Goal: Use online tool/utility: Utilize a website feature to perform a specific function

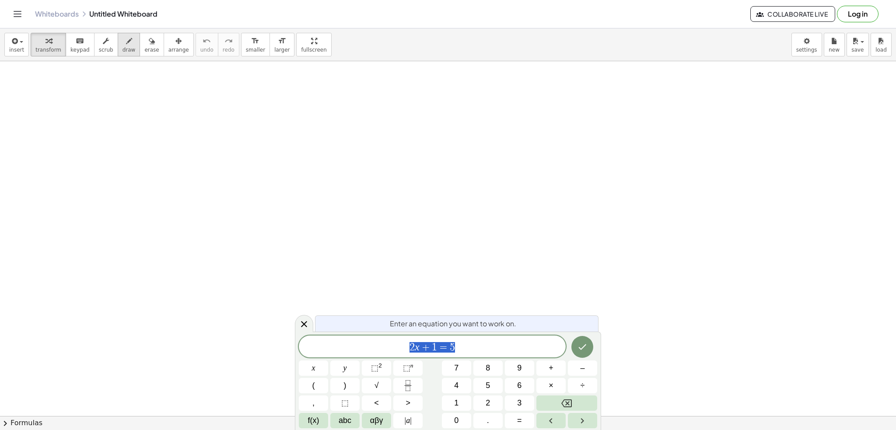
click at [126, 40] on icon "button" at bounding box center [129, 41] width 6 height 10
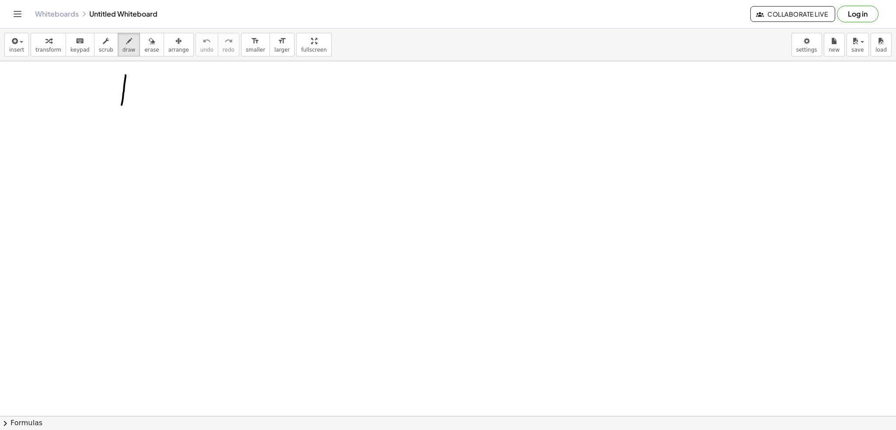
drag, startPoint x: 126, startPoint y: 75, endPoint x: 121, endPoint y: 109, distance: 34.8
drag, startPoint x: 146, startPoint y: 80, endPoint x: 149, endPoint y: 87, distance: 7.1
drag, startPoint x: 178, startPoint y: 80, endPoint x: 186, endPoint y: 79, distance: 7.9
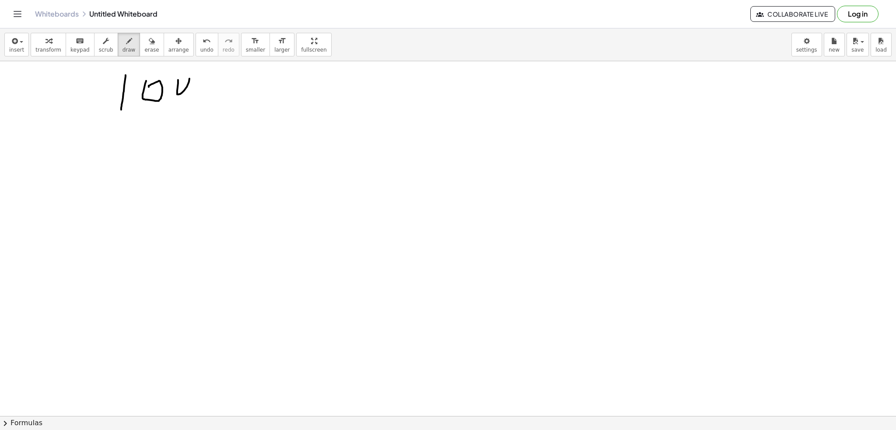
drag, startPoint x: 213, startPoint y: 77, endPoint x: 219, endPoint y: 78, distance: 6.4
drag, startPoint x: 141, startPoint y: 141, endPoint x: 159, endPoint y: 149, distance: 19.4
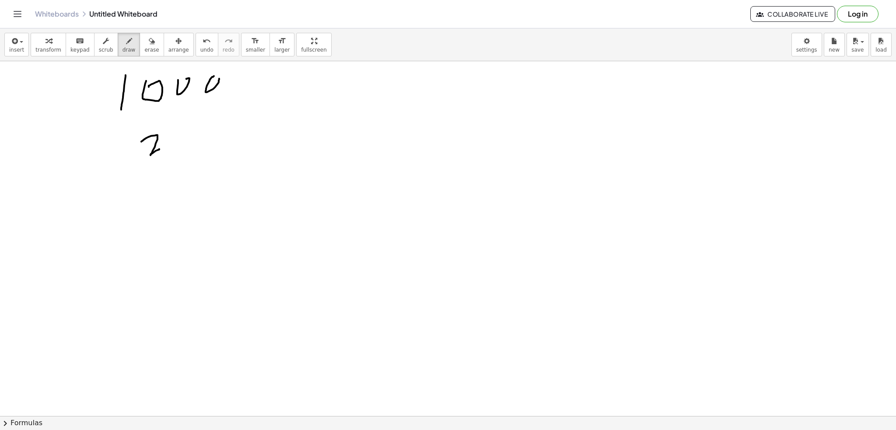
drag, startPoint x: 221, startPoint y: 124, endPoint x: 229, endPoint y: 120, distance: 8.4
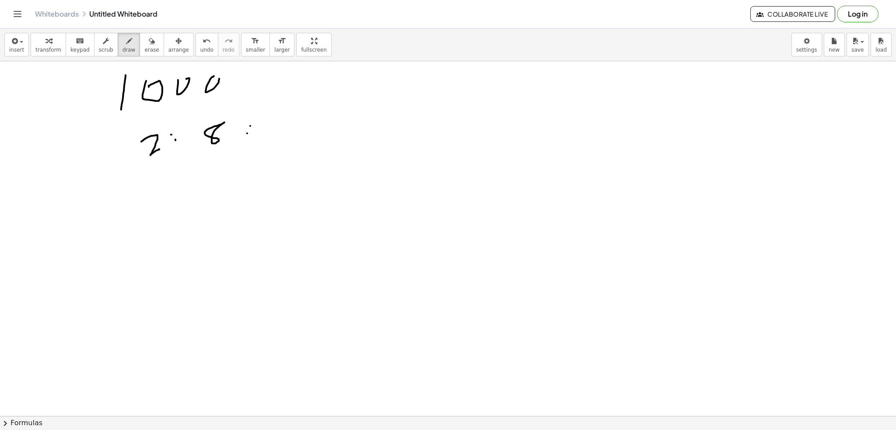
drag, startPoint x: 297, startPoint y: 113, endPoint x: 297, endPoint y: 134, distance: 21.4
drag, startPoint x: 296, startPoint y: 98, endPoint x: 329, endPoint y: 107, distance: 34.6
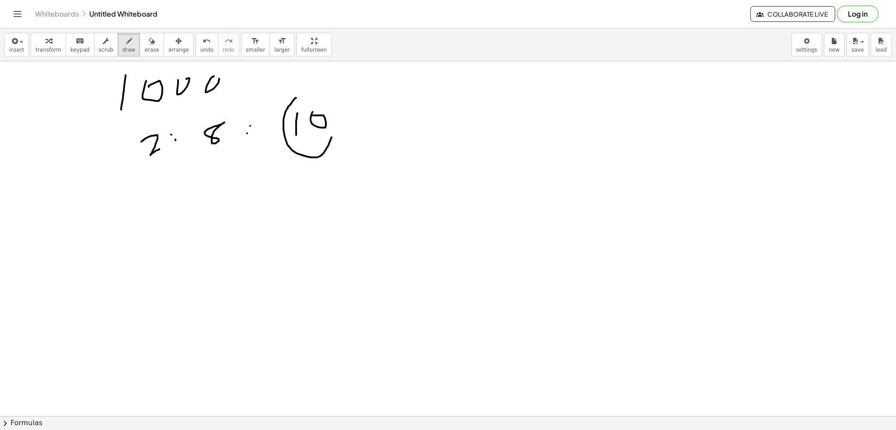
drag, startPoint x: 329, startPoint y: 107, endPoint x: 289, endPoint y: 106, distance: 40.2
drag, startPoint x: 414, startPoint y: 88, endPoint x: 424, endPoint y: 101, distance: 16.5
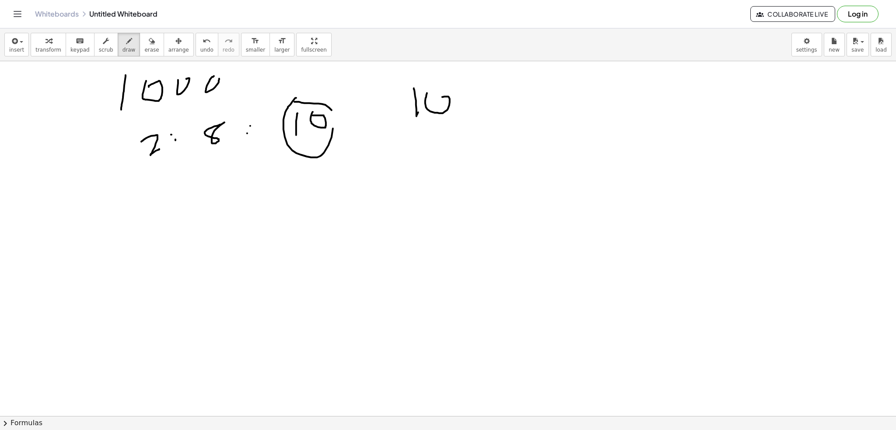
drag, startPoint x: 427, startPoint y: 93, endPoint x: 443, endPoint y: 101, distance: 18.0
drag, startPoint x: 465, startPoint y: 101, endPoint x: 478, endPoint y: 88, distance: 18.2
drag, startPoint x: 502, startPoint y: 98, endPoint x: 514, endPoint y: 90, distance: 14.9
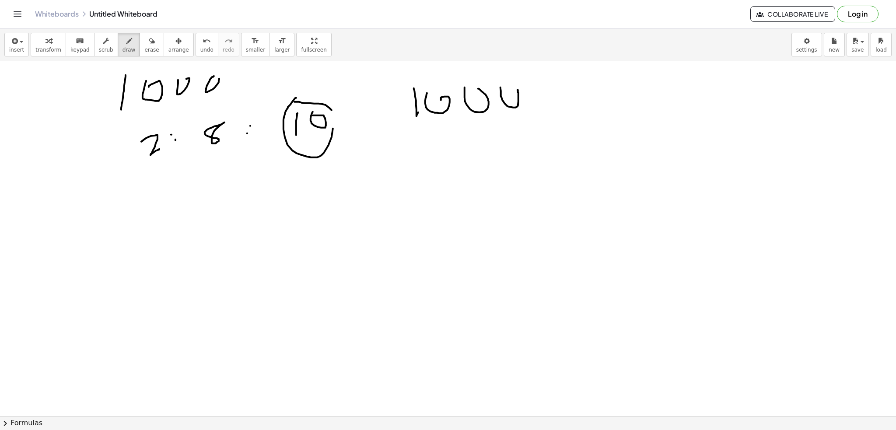
drag, startPoint x: 531, startPoint y: 91, endPoint x: 540, endPoint y: 87, distance: 10.0
drag, startPoint x: 538, startPoint y: 91, endPoint x: 534, endPoint y: 103, distance: 12.3
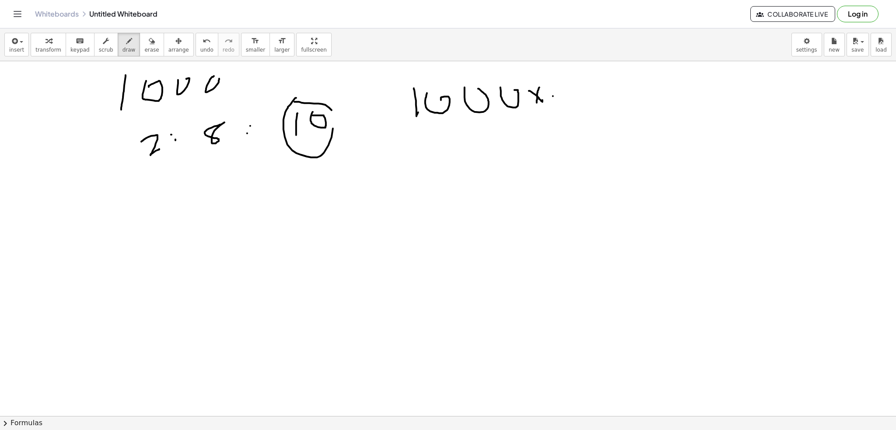
drag, startPoint x: 553, startPoint y: 96, endPoint x: 632, endPoint y: 89, distance: 79.4
drag, startPoint x: 578, startPoint y: 102, endPoint x: 589, endPoint y: 110, distance: 13.8
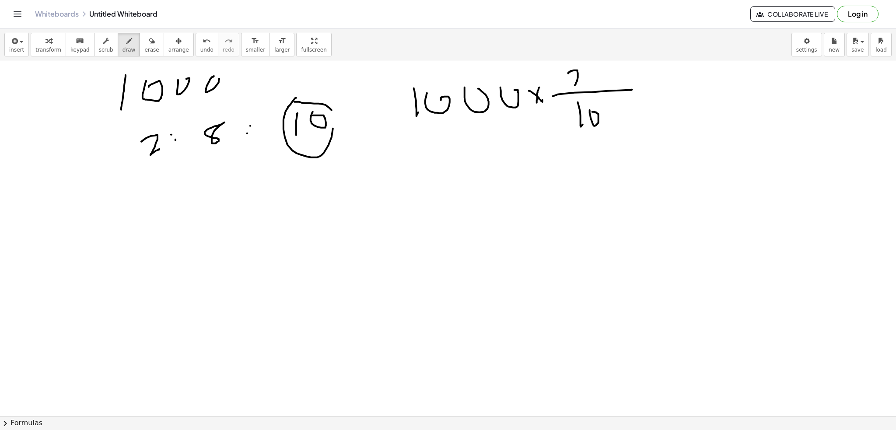
drag, startPoint x: 569, startPoint y: 71, endPoint x: 583, endPoint y: 78, distance: 15.3
drag, startPoint x: 111, startPoint y: 43, endPoint x: 208, endPoint y: 67, distance: 100.6
click at [118, 43] on button "draw" at bounding box center [129, 45] width 23 height 24
drag, startPoint x: 423, startPoint y: 166, endPoint x: 427, endPoint y: 192, distance: 26.9
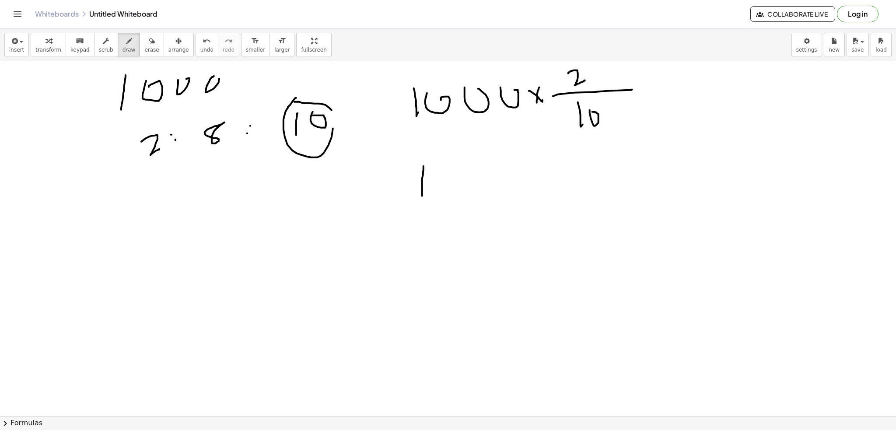
drag, startPoint x: 440, startPoint y: 190, endPoint x: 466, endPoint y: 178, distance: 29.0
drag, startPoint x: 474, startPoint y: 175, endPoint x: 491, endPoint y: 171, distance: 17.5
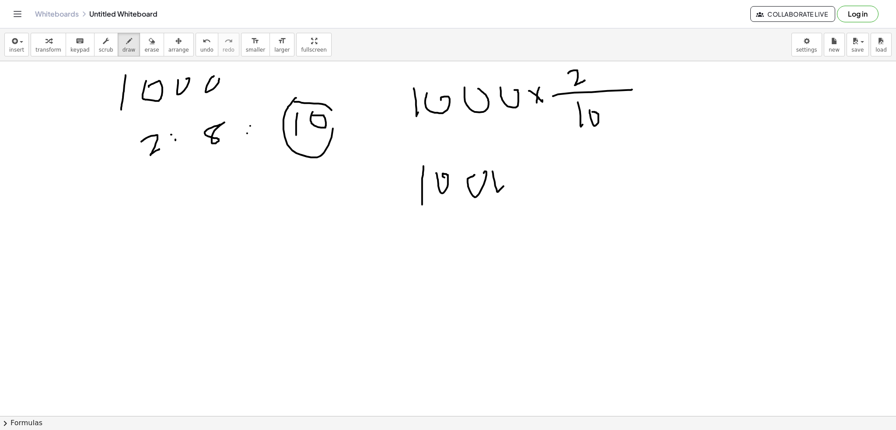
drag, startPoint x: 495, startPoint y: 185, endPoint x: 497, endPoint y: 163, distance: 22.4
drag, startPoint x: 526, startPoint y: 169, endPoint x: 538, endPoint y: 179, distance: 16.2
drag, startPoint x: 535, startPoint y: 169, endPoint x: 541, endPoint y: 177, distance: 10.0
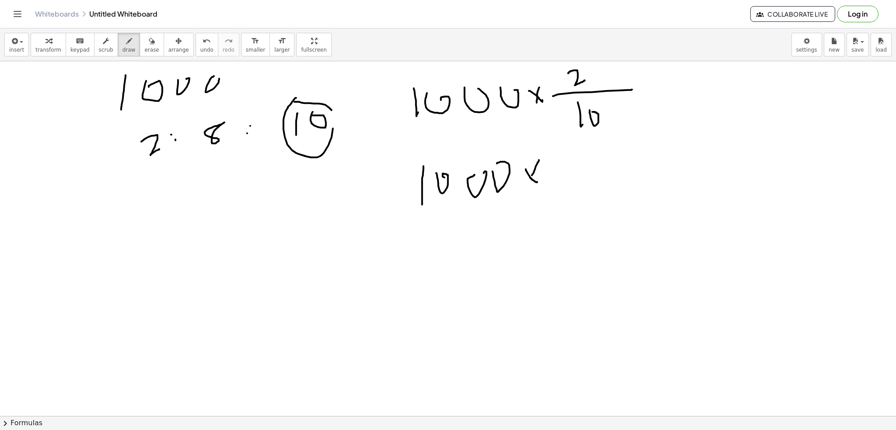
drag, startPoint x: 570, startPoint y: 167, endPoint x: 596, endPoint y: 159, distance: 26.6
drag, startPoint x: 573, startPoint y: 174, endPoint x: 576, endPoint y: 187, distance: 12.9
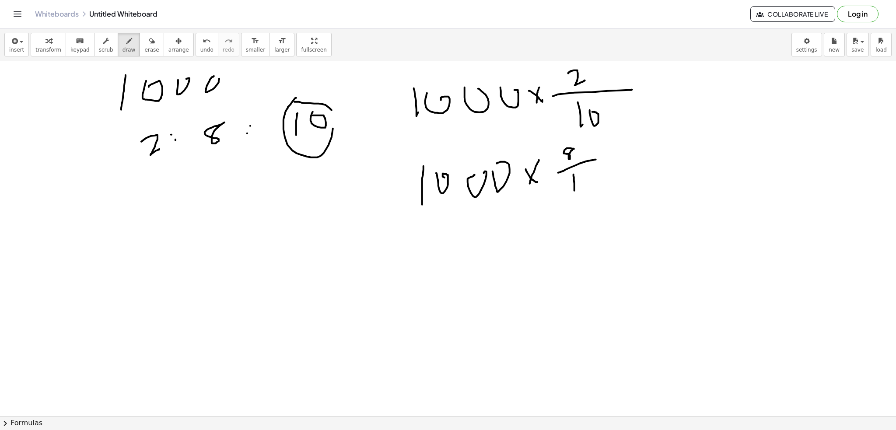
drag, startPoint x: 580, startPoint y: 177, endPoint x: 593, endPoint y: 177, distance: 12.2
drag, startPoint x: 615, startPoint y: 161, endPoint x: 621, endPoint y: 160, distance: 6.8
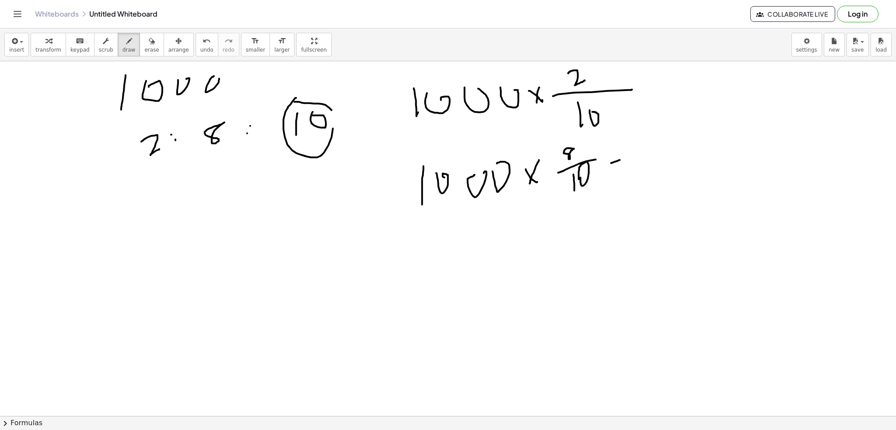
drag, startPoint x: 615, startPoint y: 169, endPoint x: 632, endPoint y: 168, distance: 16.2
drag, startPoint x: 649, startPoint y: 148, endPoint x: 653, endPoint y: 154, distance: 7.2
drag, startPoint x: 664, startPoint y: 162, endPoint x: 668, endPoint y: 147, distance: 15.0
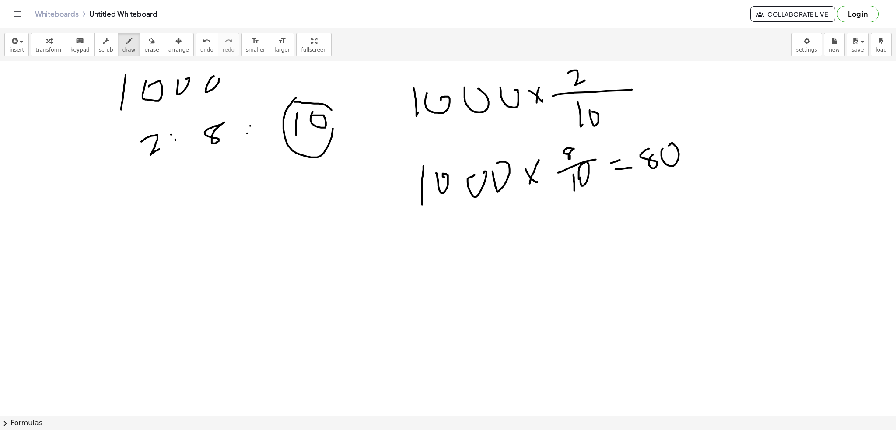
drag, startPoint x: 697, startPoint y: 143, endPoint x: 680, endPoint y: 147, distance: 17.5
drag, startPoint x: 641, startPoint y: 84, endPoint x: 647, endPoint y: 83, distance: 6.2
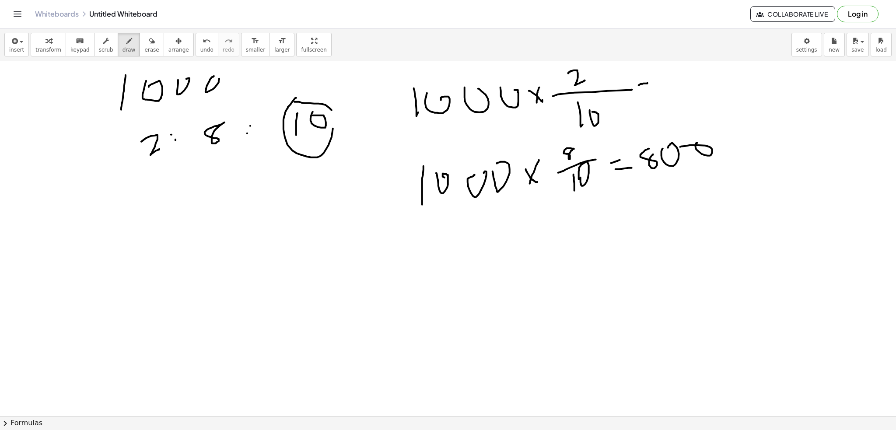
drag, startPoint x: 663, startPoint y: 82, endPoint x: 679, endPoint y: 92, distance: 19.3
drag, startPoint x: 685, startPoint y: 80, endPoint x: 691, endPoint y: 82, distance: 6.1
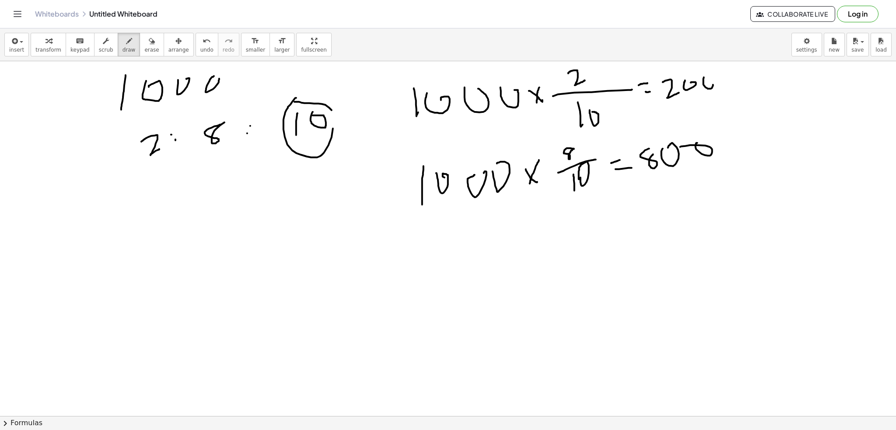
drag, startPoint x: 704, startPoint y: 77, endPoint x: 698, endPoint y: 82, distance: 7.8
drag, startPoint x: 147, startPoint y: 204, endPoint x: 148, endPoint y: 211, distance: 7.1
drag, startPoint x: 150, startPoint y: 206, endPoint x: 159, endPoint y: 203, distance: 9.8
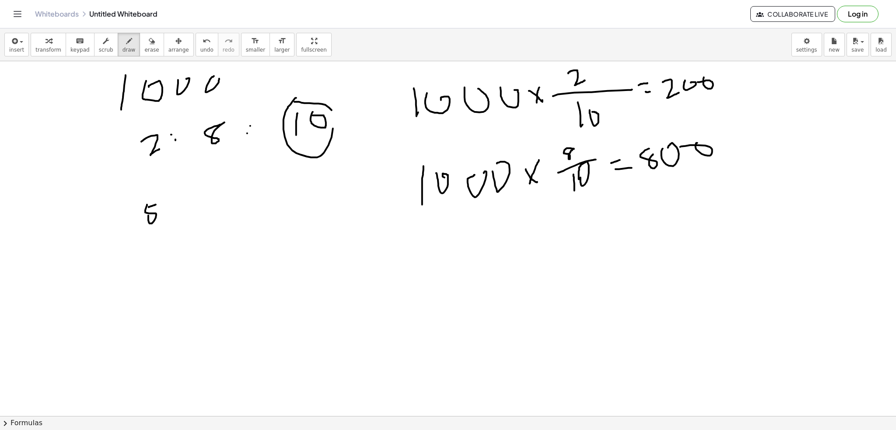
drag, startPoint x: 175, startPoint y: 200, endPoint x: 163, endPoint y: 212, distance: 17.6
drag, startPoint x: 141, startPoint y: 241, endPoint x: 140, endPoint y: 263, distance: 22.3
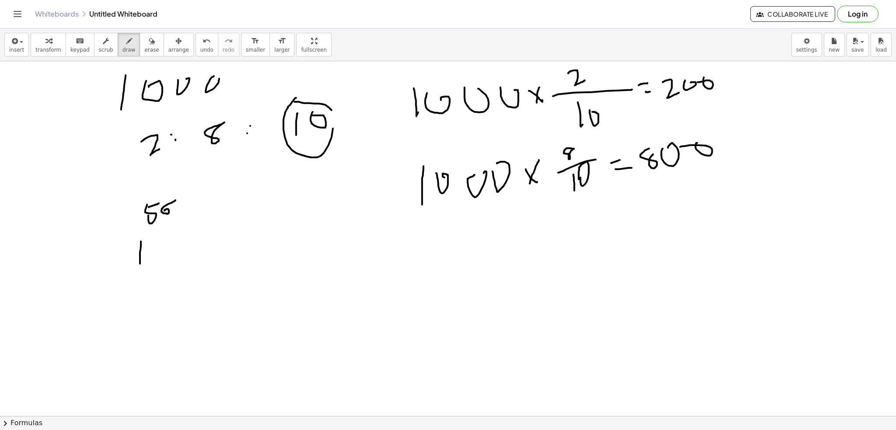
drag, startPoint x: 165, startPoint y: 239, endPoint x: 168, endPoint y: 266, distance: 27.3
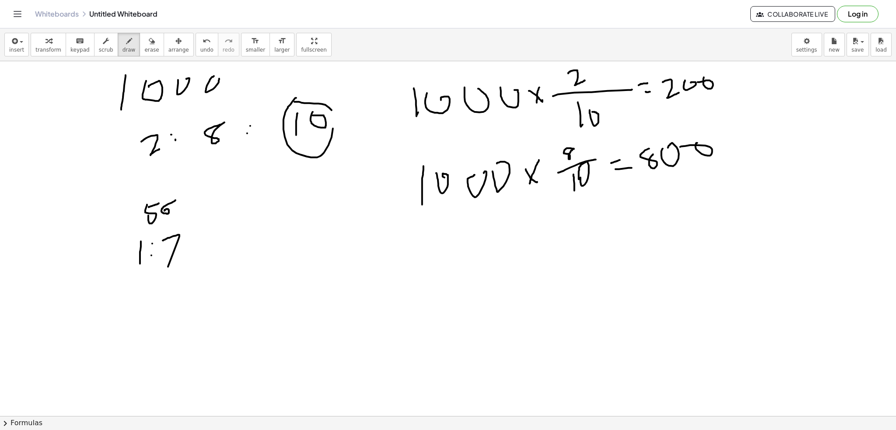
click at [144, 47] on span "erase" at bounding box center [151, 50] width 14 height 6
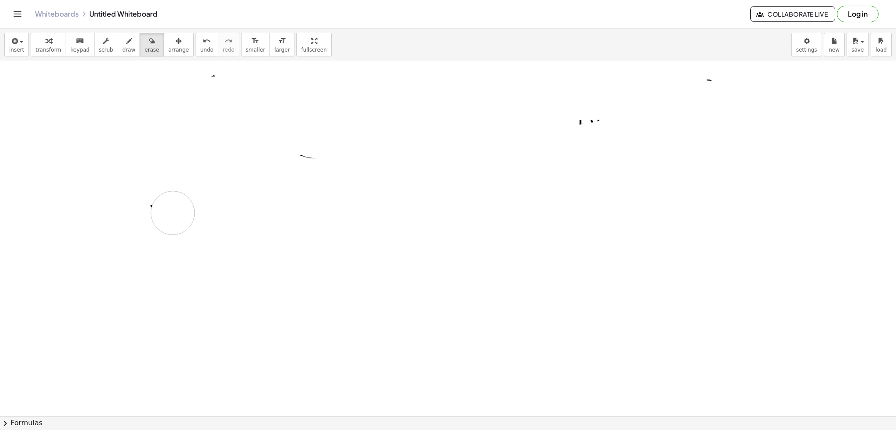
drag, startPoint x: 348, startPoint y: 118, endPoint x: 91, endPoint y: 14, distance: 277.2
click at [126, 38] on icon "button" at bounding box center [129, 41] width 6 height 10
drag, startPoint x: 227, startPoint y: 90, endPoint x: 226, endPoint y: 123, distance: 33.3
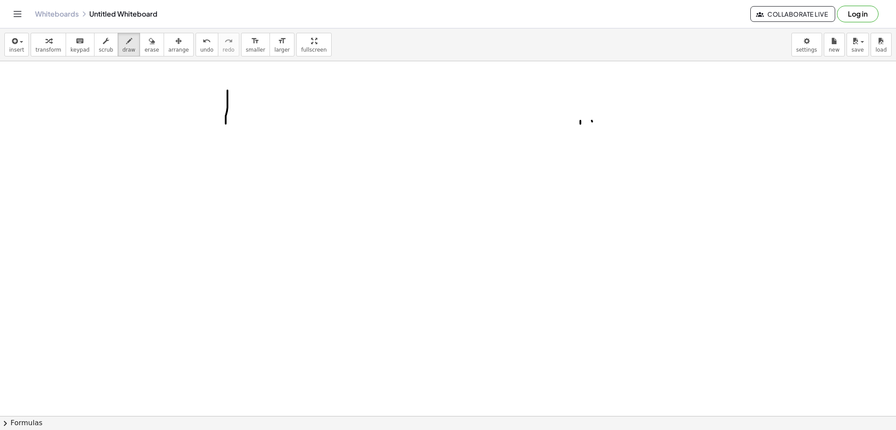
drag, startPoint x: 272, startPoint y: 88, endPoint x: 271, endPoint y: 119, distance: 31.1
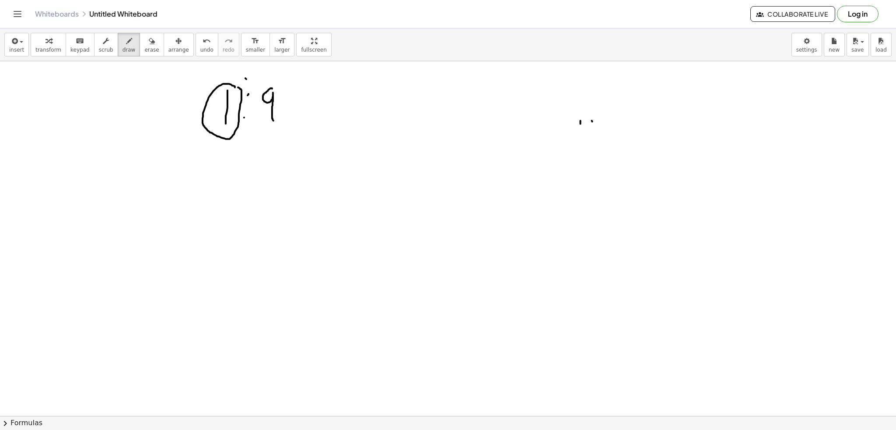
drag, startPoint x: 199, startPoint y: 200, endPoint x: 226, endPoint y: 206, distance: 26.9
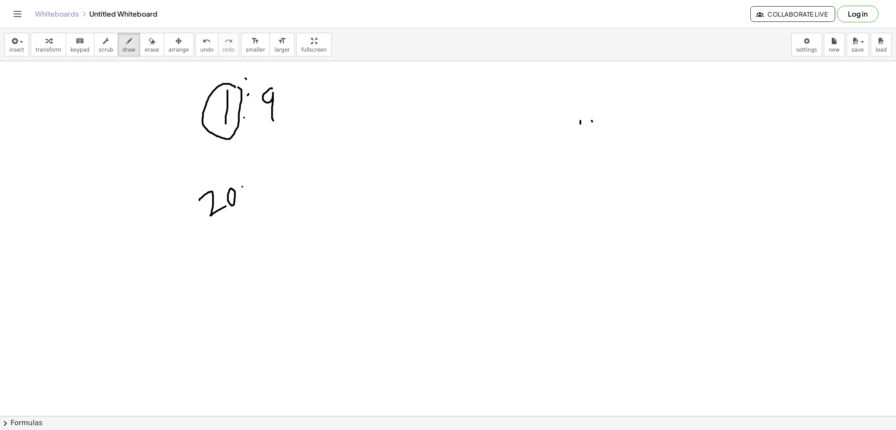
drag, startPoint x: 274, startPoint y: 206, endPoint x: 317, endPoint y: 205, distance: 43.3
drag, startPoint x: 268, startPoint y: 183, endPoint x: 269, endPoint y: 197, distance: 13.7
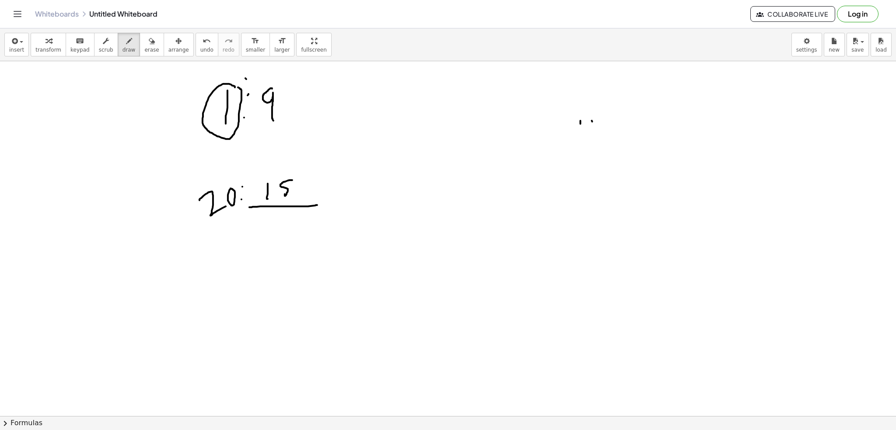
drag, startPoint x: 291, startPoint y: 180, endPoint x: 286, endPoint y: 185, distance: 7.4
drag, startPoint x: 293, startPoint y: 189, endPoint x: 298, endPoint y: 182, distance: 9.5
drag, startPoint x: 391, startPoint y: 85, endPoint x: 437, endPoint y: 105, distance: 50.7
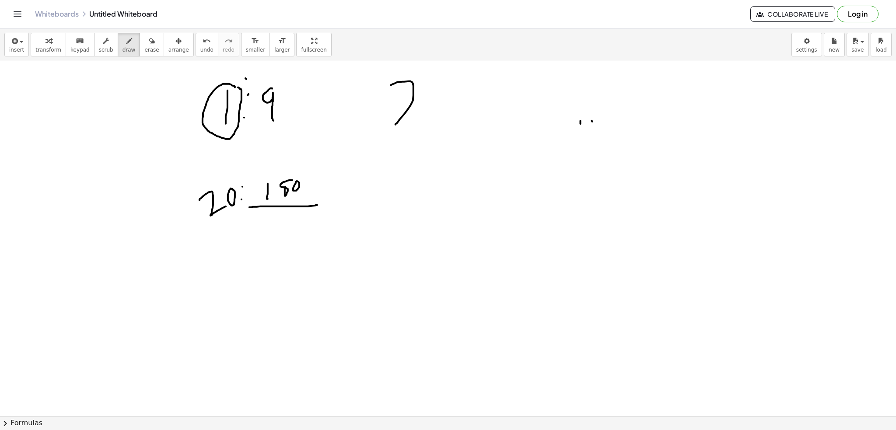
drag, startPoint x: 465, startPoint y: 75, endPoint x: 467, endPoint y: 101, distance: 26.3
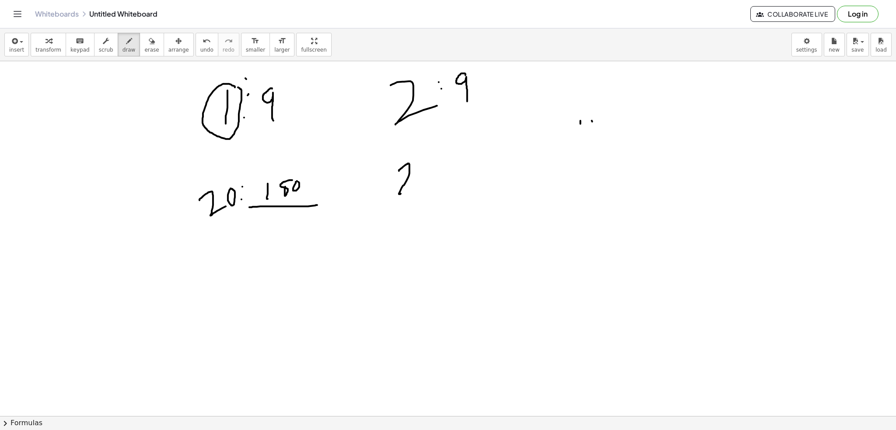
drag, startPoint x: 399, startPoint y: 171, endPoint x: 418, endPoint y: 185, distance: 23.4
drag, startPoint x: 430, startPoint y: 166, endPoint x: 437, endPoint y: 166, distance: 7.4
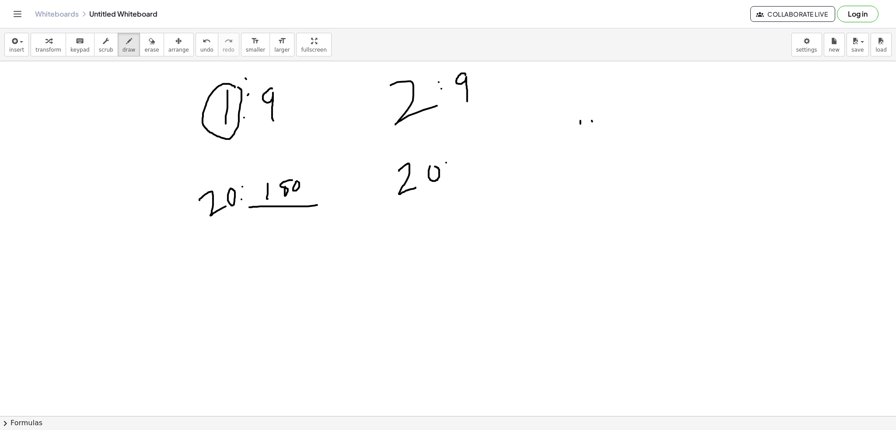
drag, startPoint x: 471, startPoint y: 150, endPoint x: 474, endPoint y: 169, distance: 19.4
drag, startPoint x: 599, startPoint y: 84, endPoint x: 612, endPoint y: 92, distance: 15.5
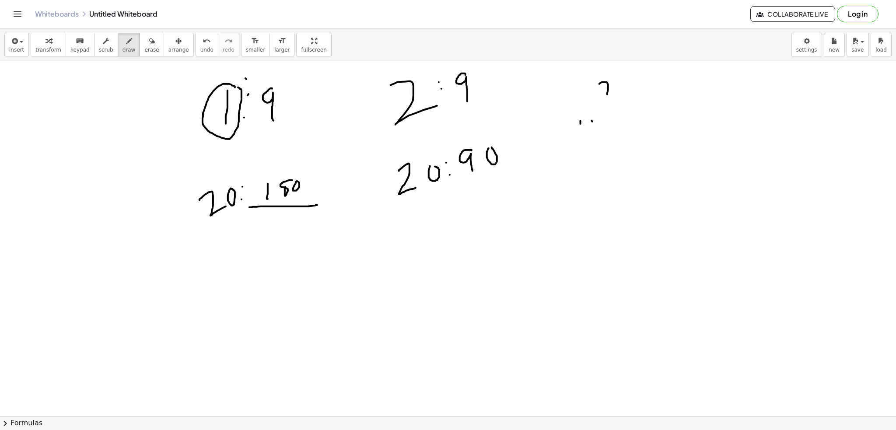
drag, startPoint x: 617, startPoint y: 78, endPoint x: 626, endPoint y: 81, distance: 9.7
drag, startPoint x: 603, startPoint y: 100, endPoint x: 636, endPoint y: 91, distance: 34.7
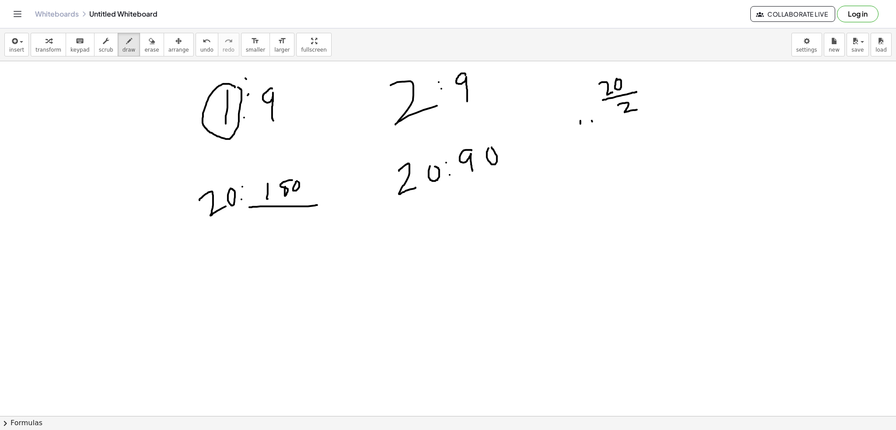
drag, startPoint x: 618, startPoint y: 105, endPoint x: 637, endPoint y: 109, distance: 19.4
drag, startPoint x: 648, startPoint y: 86, endPoint x: 659, endPoint y: 87, distance: 11.0
drag, startPoint x: 659, startPoint y: 87, endPoint x: 654, endPoint y: 94, distance: 8.3
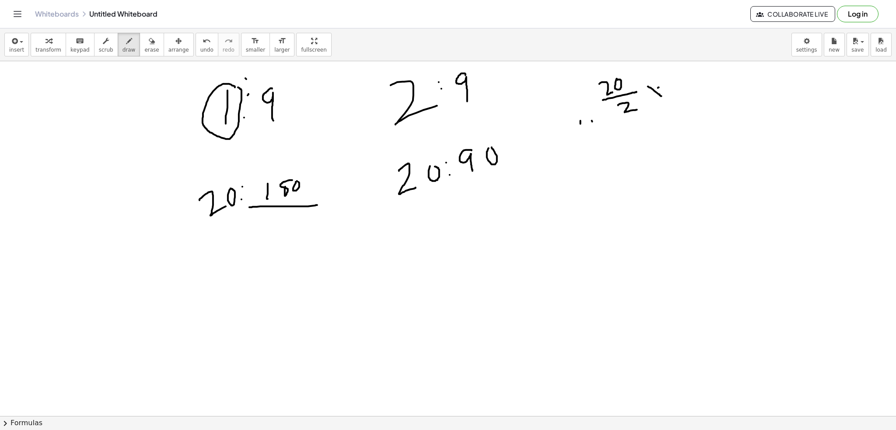
drag, startPoint x: 678, startPoint y: 77, endPoint x: 677, endPoint y: 98, distance: 21.0
drag, startPoint x: 614, startPoint y: 138, endPoint x: 625, endPoint y: 145, distance: 13.4
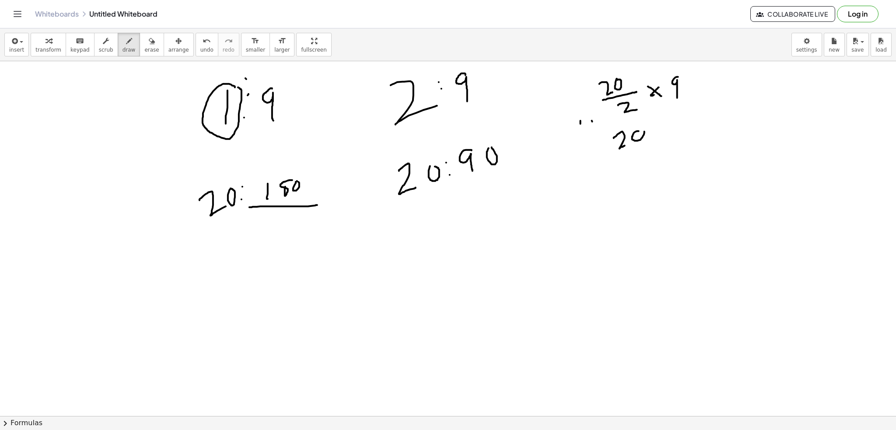
drag, startPoint x: 639, startPoint y: 131, endPoint x: 632, endPoint y: 139, distance: 10.2
drag, startPoint x: 614, startPoint y: 159, endPoint x: 649, endPoint y: 152, distance: 35.8
drag, startPoint x: 625, startPoint y: 171, endPoint x: 641, endPoint y: 176, distance: 17.4
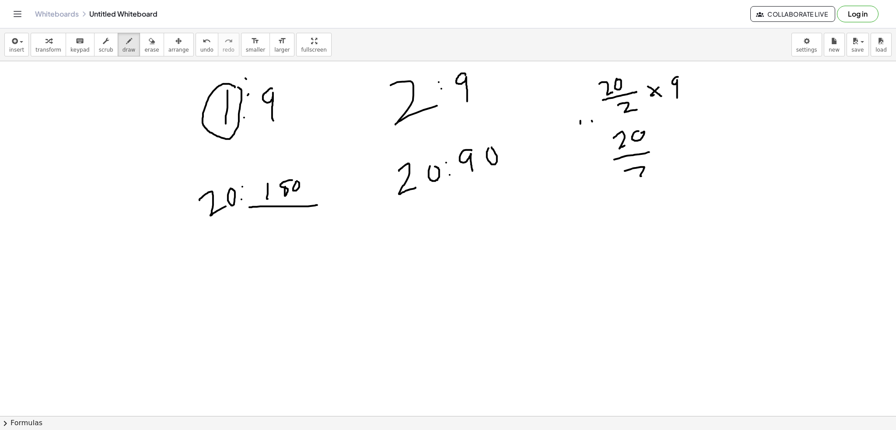
drag, startPoint x: 629, startPoint y: 134, endPoint x: 639, endPoint y: 169, distance: 36.3
drag, startPoint x: 617, startPoint y: 199, endPoint x: 643, endPoint y: 208, distance: 27.8
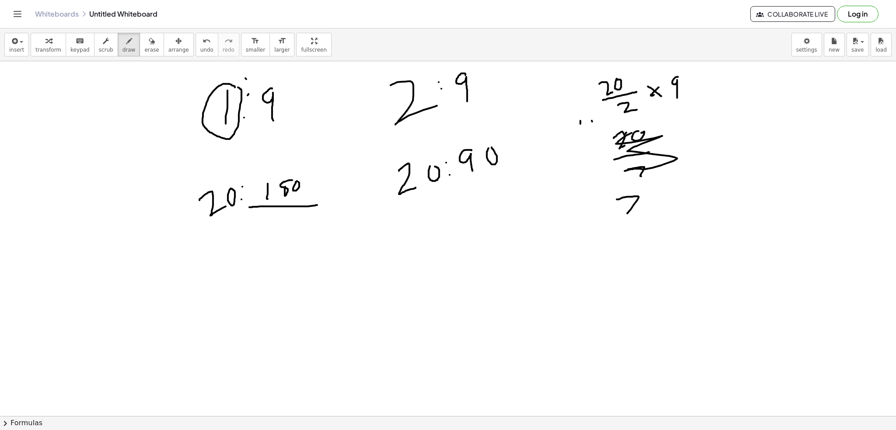
drag, startPoint x: 649, startPoint y: 200, endPoint x: 654, endPoint y: 196, distance: 6.3
drag, startPoint x: 670, startPoint y: 192, endPoint x: 684, endPoint y: 192, distance: 13.6
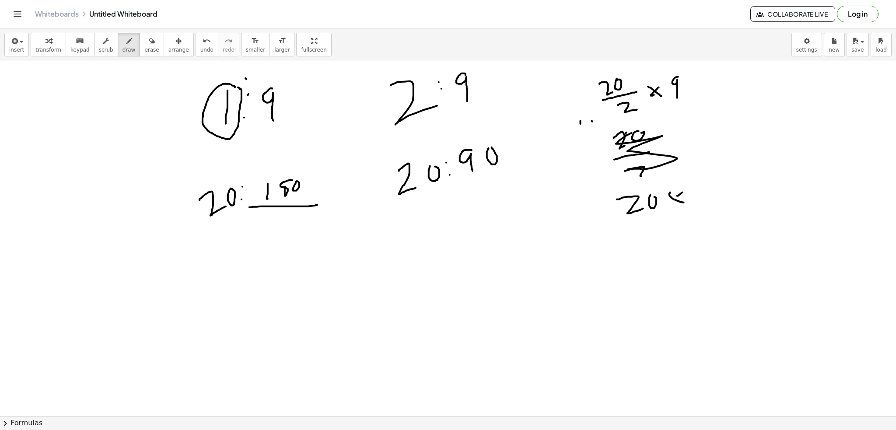
drag, startPoint x: 677, startPoint y: 196, endPoint x: 684, endPoint y: 199, distance: 7.6
drag, startPoint x: 717, startPoint y: 168, endPoint x: 714, endPoint y: 186, distance: 17.8
drag, startPoint x: 706, startPoint y: 192, endPoint x: 729, endPoint y: 188, distance: 23.7
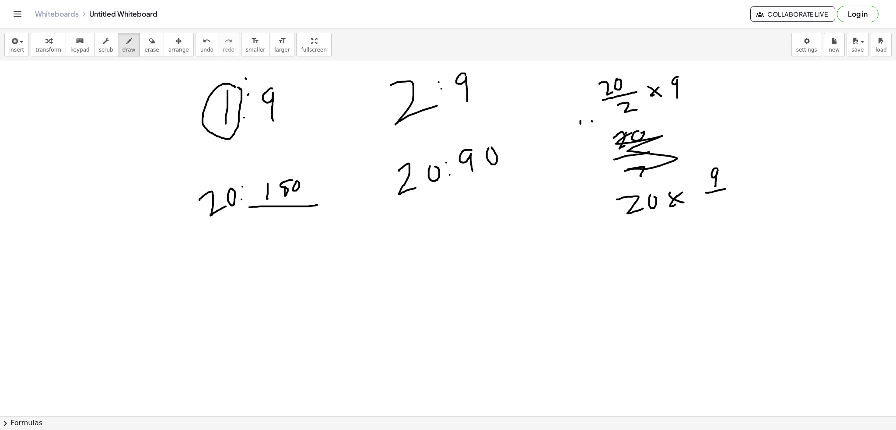
drag, startPoint x: 714, startPoint y: 202, endPoint x: 731, endPoint y: 203, distance: 17.1
drag, startPoint x: 396, startPoint y: 66, endPoint x: 397, endPoint y: 72, distance: 5.8
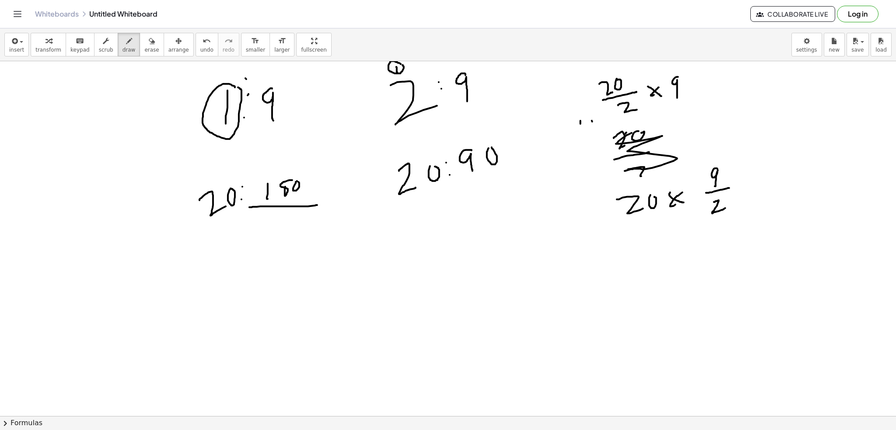
drag, startPoint x: 693, startPoint y: 74, endPoint x: 677, endPoint y: 156, distance: 83.4
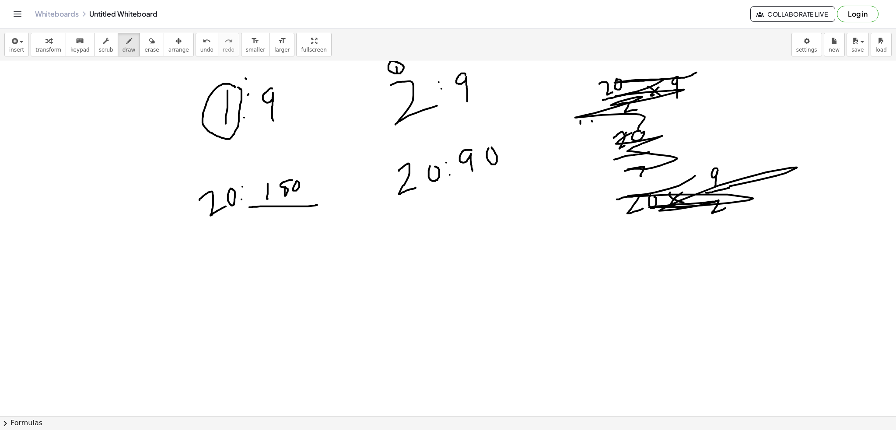
drag, startPoint x: 646, startPoint y: 194, endPoint x: 721, endPoint y: 162, distance: 81.1
drag, startPoint x: 451, startPoint y: 162, endPoint x: 465, endPoint y: 159, distance: 14.0
drag, startPoint x: 396, startPoint y: 234, endPoint x: 426, endPoint y: 223, distance: 31.7
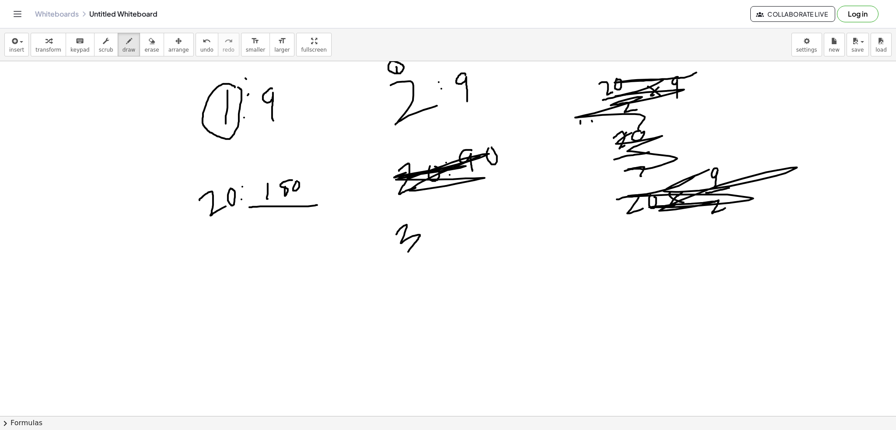
drag, startPoint x: 445, startPoint y: 217, endPoint x: 441, endPoint y: 221, distance: 5.3
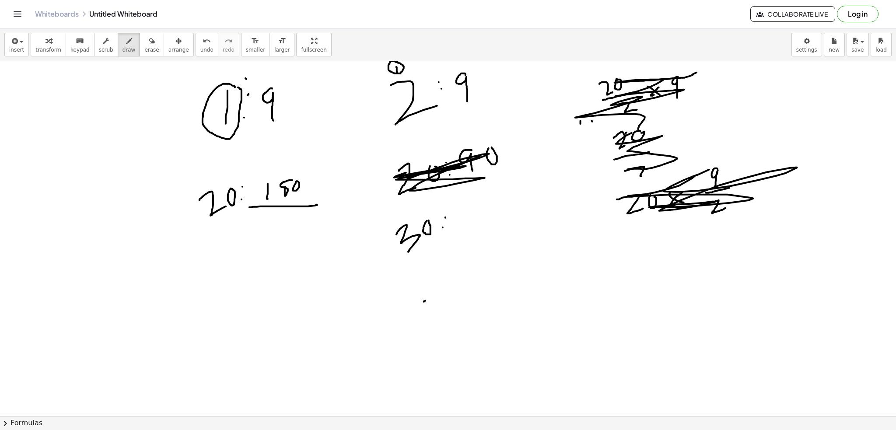
drag, startPoint x: 425, startPoint y: 300, endPoint x: 468, endPoint y: 290, distance: 44.7
drag, startPoint x: 446, startPoint y: 280, endPoint x: 445, endPoint y: 316, distance: 35.5
drag, startPoint x: 457, startPoint y: 307, endPoint x: 466, endPoint y: 298, distance: 12.1
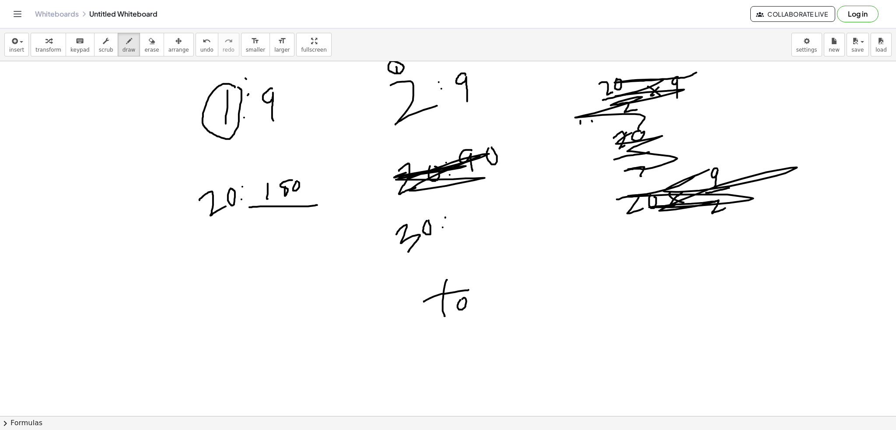
drag, startPoint x: 476, startPoint y: 296, endPoint x: 485, endPoint y: 293, distance: 9.6
drag
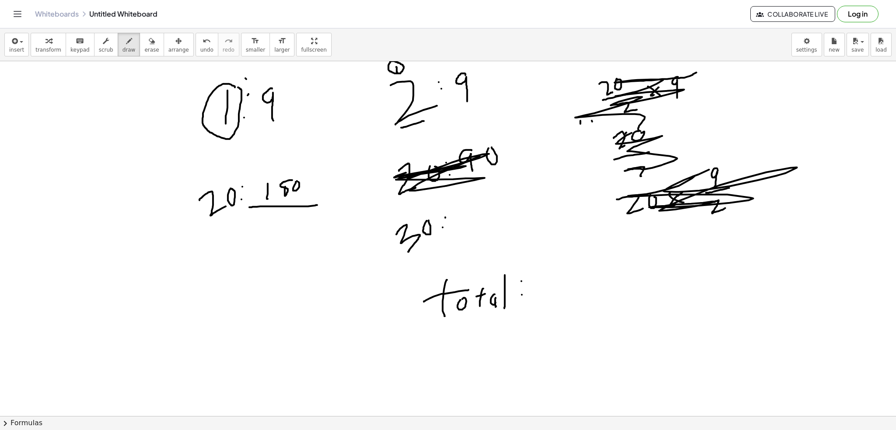
drag, startPoint x: 401, startPoint y: 127, endPoint x: 424, endPoint y: 121, distance: 23.7
drag, startPoint x: 465, startPoint y: 105, endPoint x: 476, endPoint y: 103, distance: 11.1
click at [149, 42] on icon "button" at bounding box center [152, 41] width 6 height 10
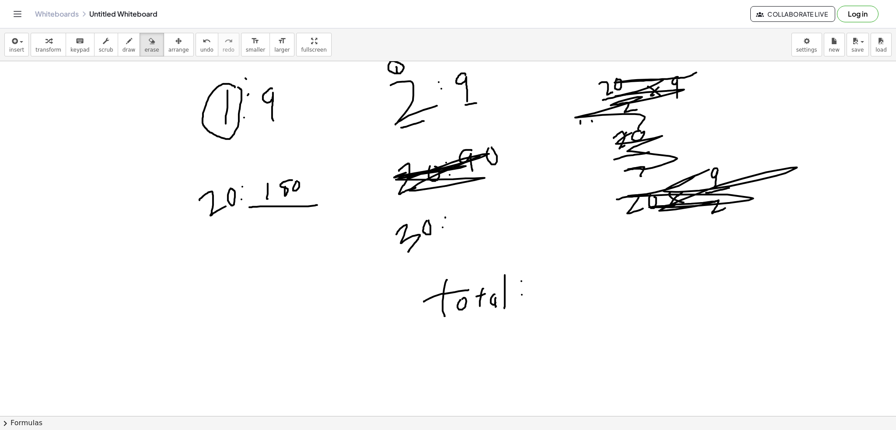
drag, startPoint x: 643, startPoint y: 54, endPoint x: 637, endPoint y: 94, distance: 40.8
click at [631, 98] on div "insert select one: Math Expression Function Text Youtube Video Graphing Geometr…" at bounding box center [448, 229] width 896 height 402
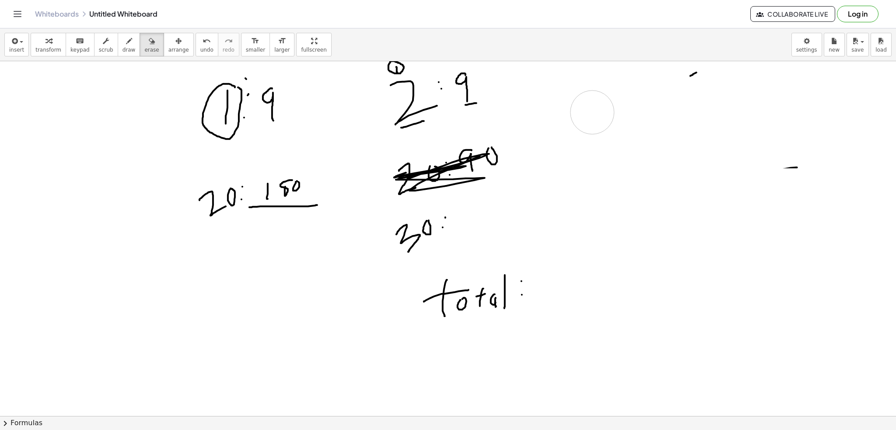
drag, startPoint x: 668, startPoint y: 78, endPoint x: 144, endPoint y: 12, distance: 528.2
click at [126, 40] on icon "button" at bounding box center [129, 41] width 6 height 10
drag, startPoint x: 555, startPoint y: 139, endPoint x: 587, endPoint y: 130, distance: 32.7
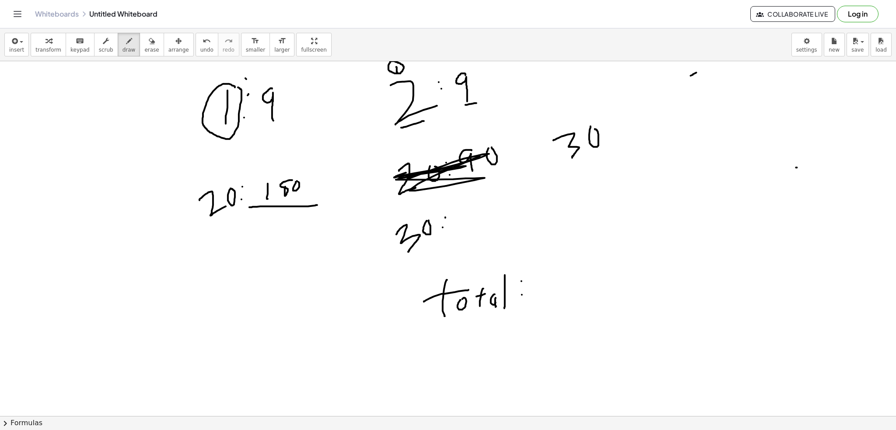
drag, startPoint x: 590, startPoint y: 126, endPoint x: 595, endPoint y: 129, distance: 5.1
drag, startPoint x: 612, startPoint y: 130, endPoint x: 619, endPoint y: 135, distance: 8.6
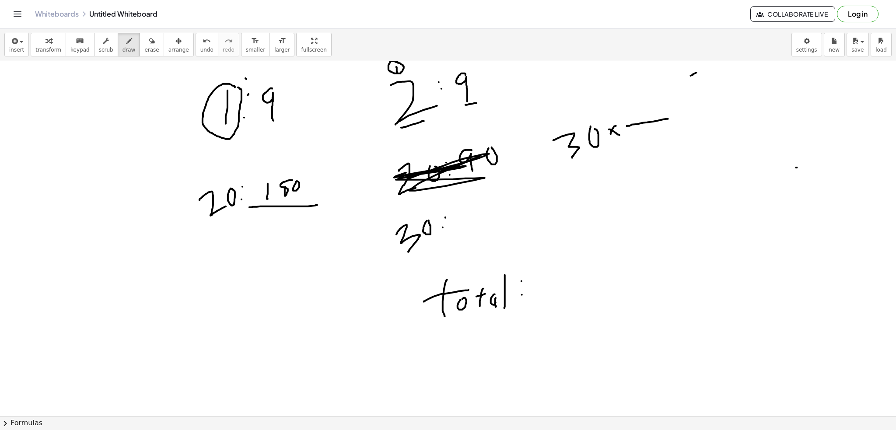
drag, startPoint x: 627, startPoint y: 126, endPoint x: 668, endPoint y: 119, distance: 41.7
drag, startPoint x: 653, startPoint y: 136, endPoint x: 656, endPoint y: 125, distance: 10.9
drag, startPoint x: 635, startPoint y: 94, endPoint x: 640, endPoint y: 119, distance: 25.0
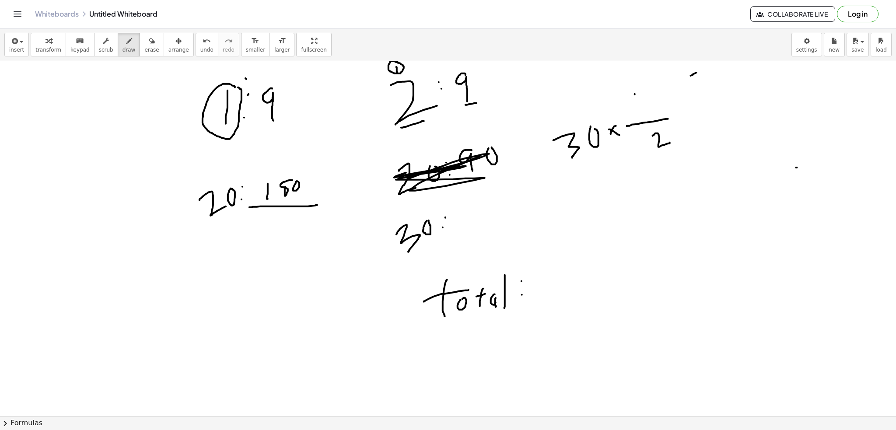
drag, startPoint x: 653, startPoint y: 92, endPoint x: 656, endPoint y: 112, distance: 20.4
drag, startPoint x: 659, startPoint y: 87, endPoint x: 556, endPoint y: 111, distance: 105.6
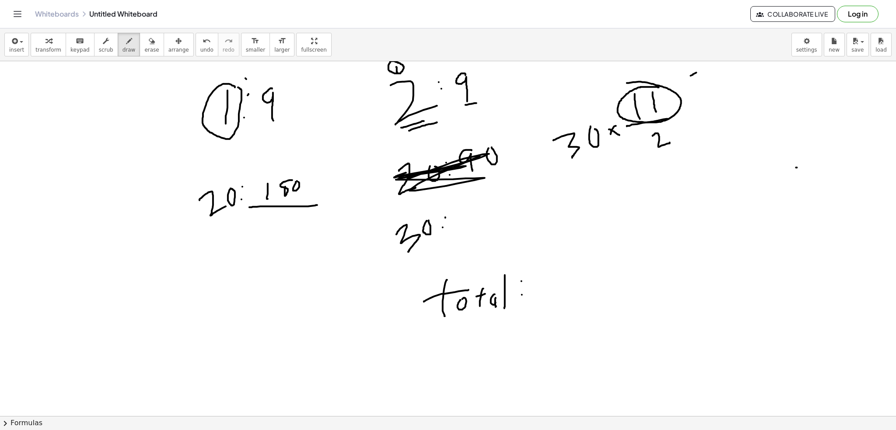
drag, startPoint x: 409, startPoint y: 130, endPoint x: 437, endPoint y: 122, distance: 29.2
drag, startPoint x: 535, startPoint y: 318, endPoint x: 603, endPoint y: 311, distance: 67.8
drag, startPoint x: 463, startPoint y: 237, endPoint x: 505, endPoint y: 207, distance: 51.7
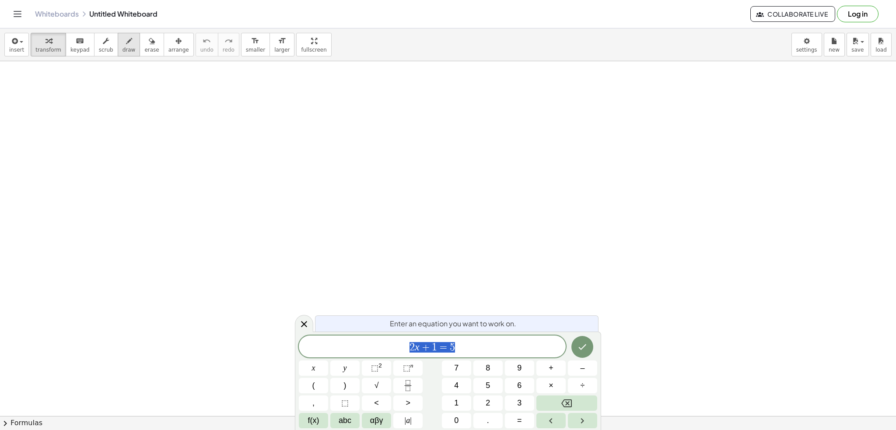
click at [126, 43] on icon "button" at bounding box center [129, 41] width 6 height 10
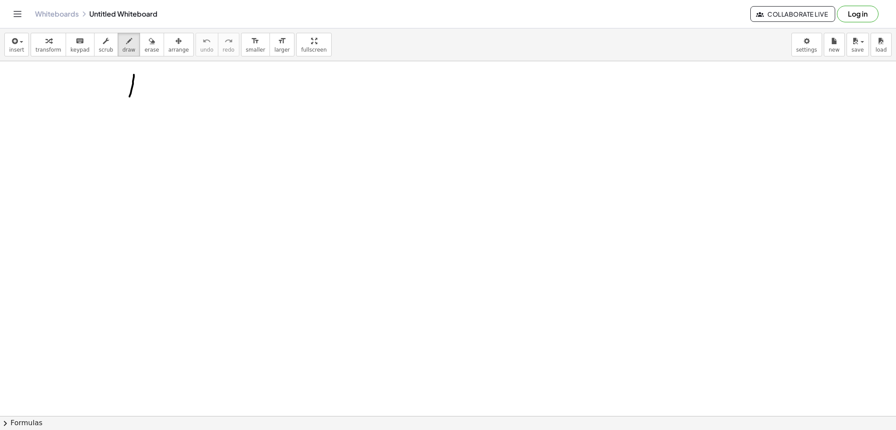
drag, startPoint x: 134, startPoint y: 74, endPoint x: 129, endPoint y: 98, distance: 23.6
drag, startPoint x: 142, startPoint y: 78, endPoint x: 163, endPoint y: 81, distance: 21.3
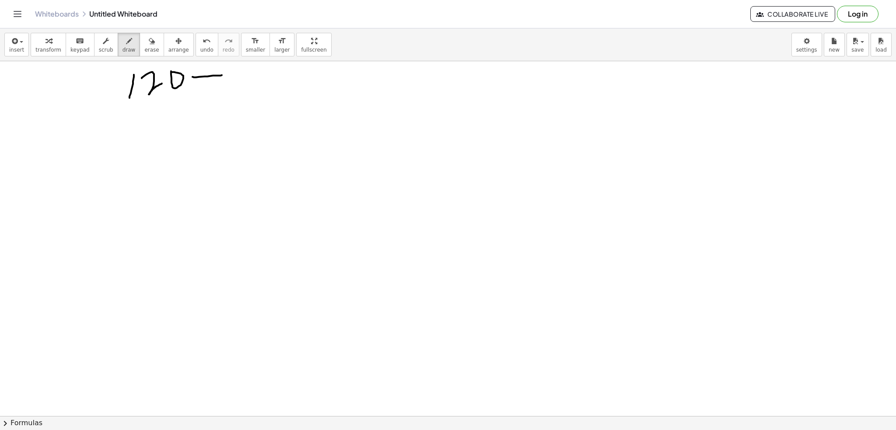
drag, startPoint x: 207, startPoint y: 76, endPoint x: 223, endPoint y: 75, distance: 16.2
drag, startPoint x: 211, startPoint y: 70, endPoint x: 218, endPoint y: 82, distance: 13.9
drag, startPoint x: 248, startPoint y: 69, endPoint x: 254, endPoint y: 82, distance: 14.5
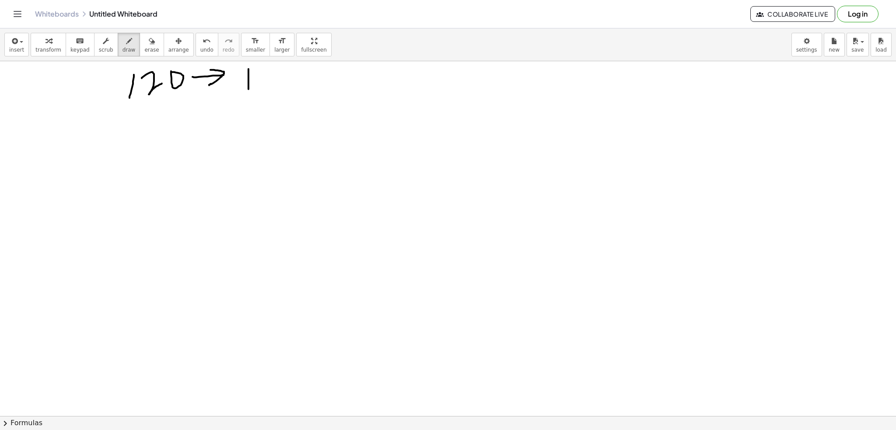
drag, startPoint x: 258, startPoint y: 66, endPoint x: 275, endPoint y: 73, distance: 18.2
drag, startPoint x: 265, startPoint y: 70, endPoint x: 266, endPoint y: 88, distance: 18.4
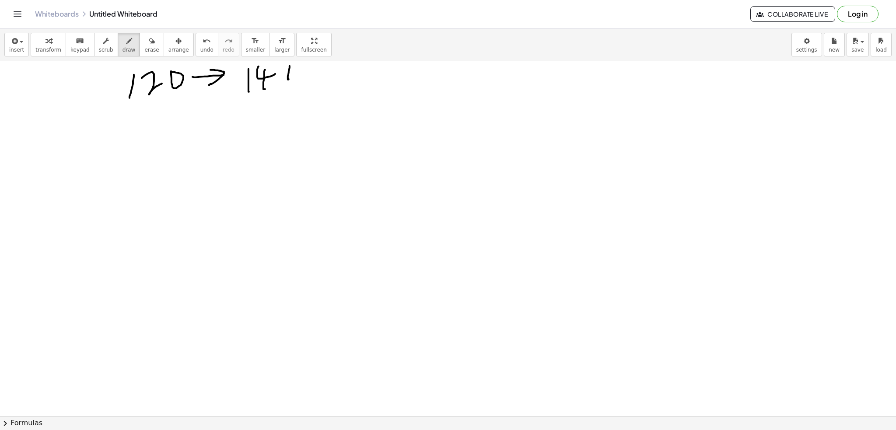
drag, startPoint x: 290, startPoint y: 66, endPoint x: 301, endPoint y: 70, distance: 12.4
drag, startPoint x: 295, startPoint y: 65, endPoint x: 294, endPoint y: 84, distance: 18.9
drag, startPoint x: 154, startPoint y: 138, endPoint x: 171, endPoint y: 138, distance: 17.9
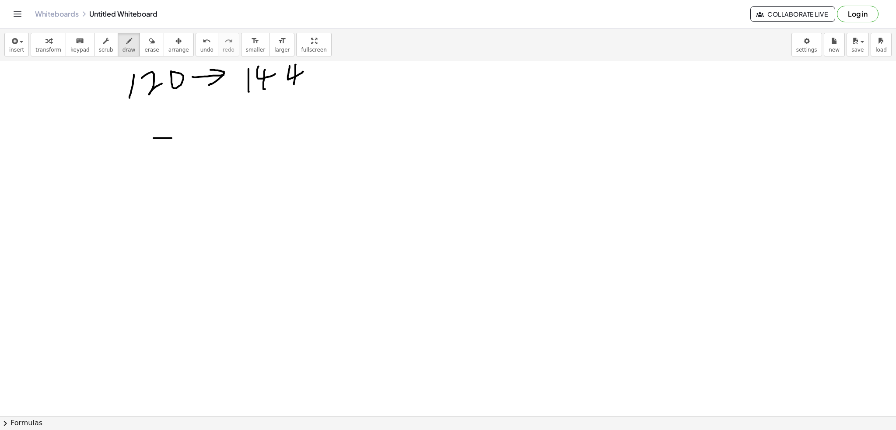
drag, startPoint x: 166, startPoint y: 129, endPoint x: 161, endPoint y: 148, distance: 19.0
drag, startPoint x: 180, startPoint y: 149, endPoint x: 209, endPoint y: 148, distance: 28.9
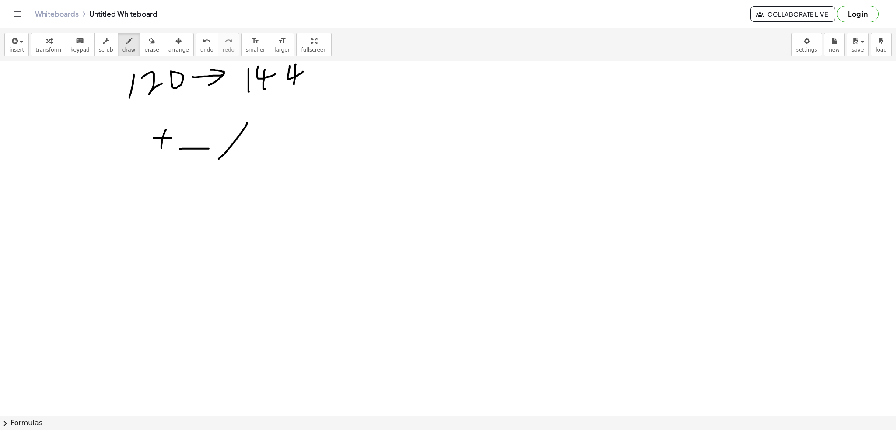
drag, startPoint x: 247, startPoint y: 122, endPoint x: 219, endPoint y: 159, distance: 46.1
drag, startPoint x: 230, startPoint y: 134, endPoint x: 238, endPoint y: 129, distance: 9.4
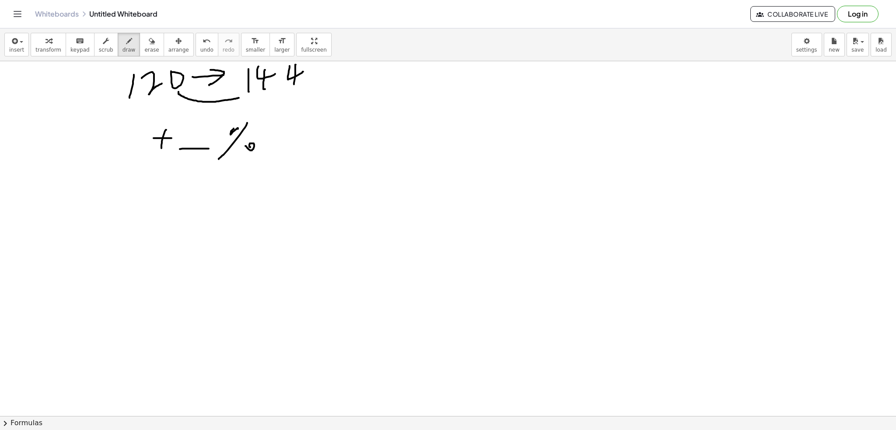
drag, startPoint x: 178, startPoint y: 92, endPoint x: 244, endPoint y: 96, distance: 65.7
drag, startPoint x: 237, startPoint y: 94, endPoint x: 244, endPoint y: 101, distance: 9.3
click at [126, 36] on icon "button" at bounding box center [129, 41] width 6 height 10
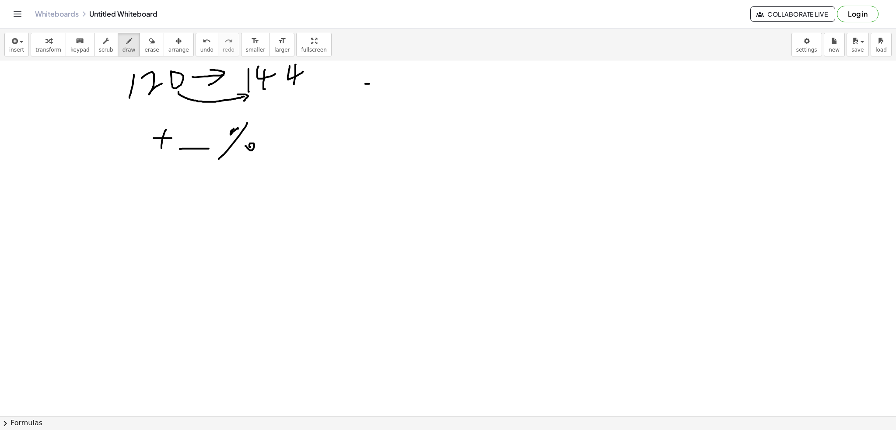
drag, startPoint x: 365, startPoint y: 84, endPoint x: 384, endPoint y: 84, distance: 18.4
drag, startPoint x: 374, startPoint y: 77, endPoint x: 376, endPoint y: 92, distance: 15.5
drag, startPoint x: 394, startPoint y: 76, endPoint x: 406, endPoint y: 85, distance: 15.0
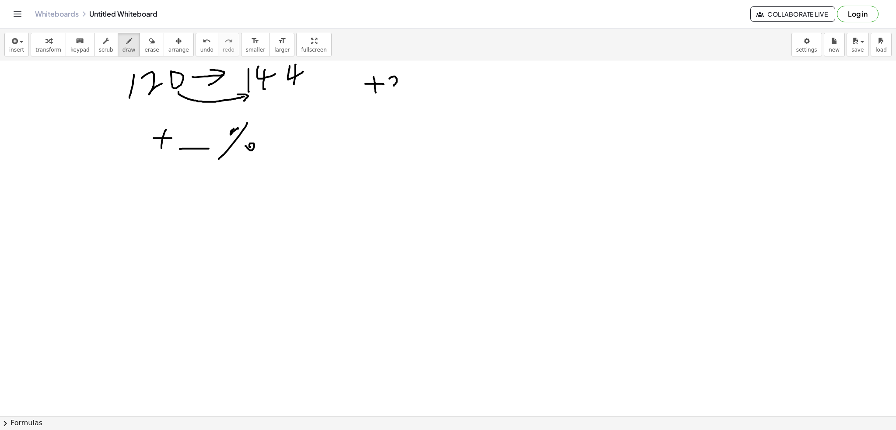
drag, startPoint x: 411, startPoint y: 75, endPoint x: 416, endPoint y: 73, distance: 5.8
drag, startPoint x: 416, startPoint y: 73, endPoint x: 417, endPoint y: 86, distance: 12.7
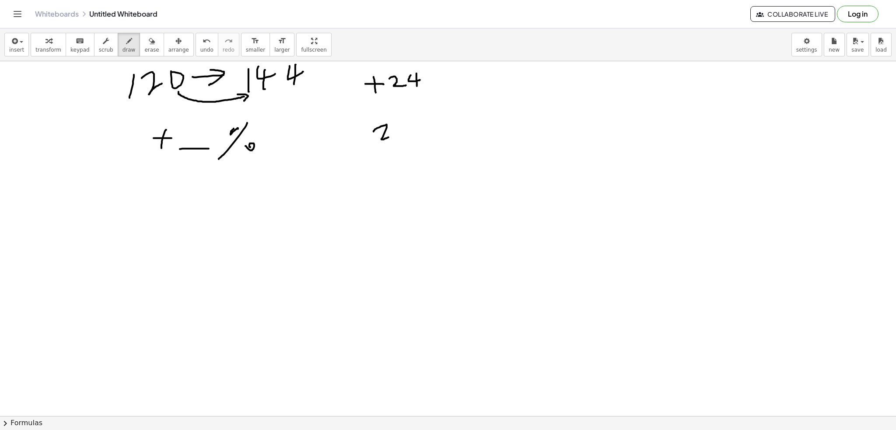
drag, startPoint x: 374, startPoint y: 131, endPoint x: 390, endPoint y: 135, distance: 17.1
drag, startPoint x: 396, startPoint y: 116, endPoint x: 406, endPoint y: 122, distance: 11.8
drag, startPoint x: 402, startPoint y: 119, endPoint x: 400, endPoint y: 132, distance: 13.8
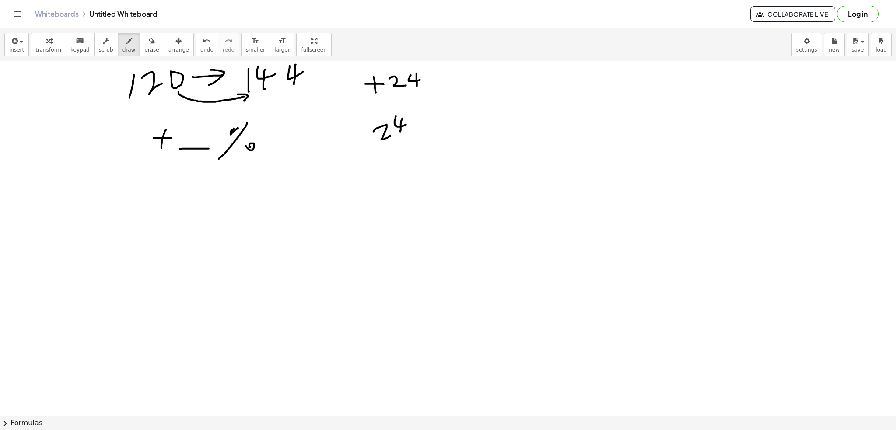
drag, startPoint x: 376, startPoint y: 150, endPoint x: 410, endPoint y: 139, distance: 35.8
drag, startPoint x: 386, startPoint y: 151, endPoint x: 390, endPoint y: 154, distance: 4.5
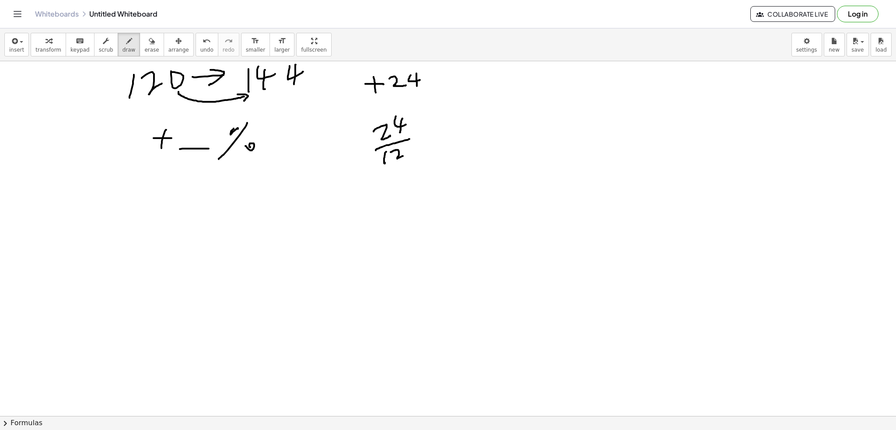
drag, startPoint x: 391, startPoint y: 152, endPoint x: 411, endPoint y: 148, distance: 20.9
drag, startPoint x: 176, startPoint y: 63, endPoint x: 102, endPoint y: 101, distance: 83.1
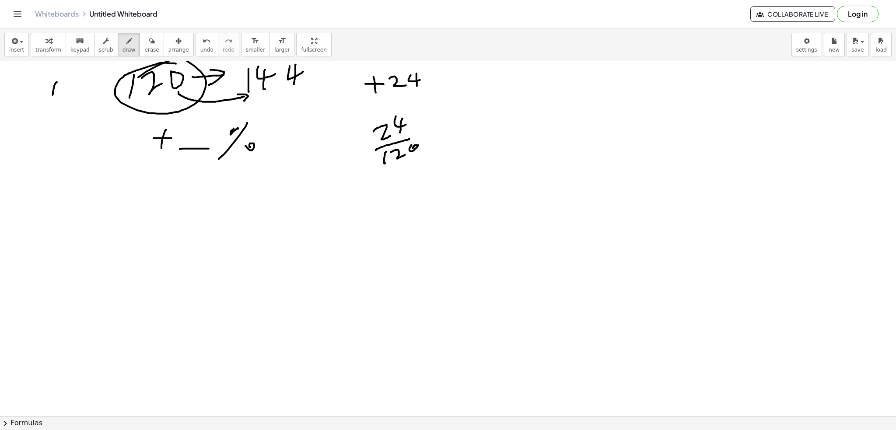
drag, startPoint x: 57, startPoint y: 82, endPoint x: 55, endPoint y: 103, distance: 21.1
drag, startPoint x: 108, startPoint y: 75, endPoint x: 95, endPoint y: 98, distance: 26.3
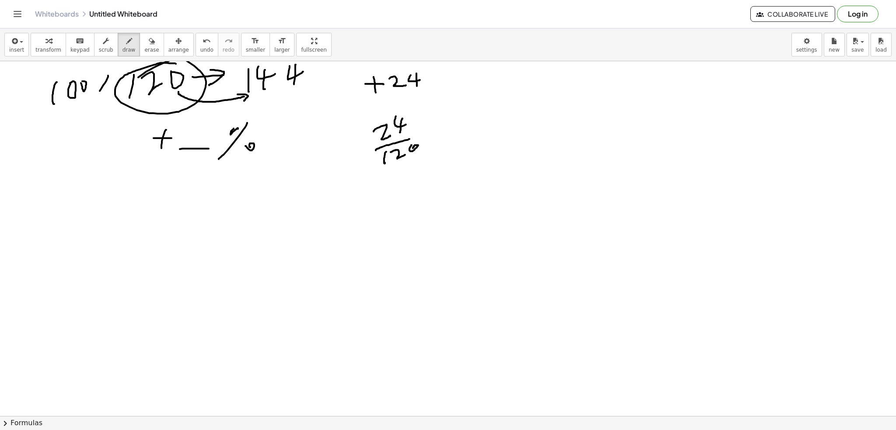
drag, startPoint x: 429, startPoint y: 124, endPoint x: 455, endPoint y: 133, distance: 27.4
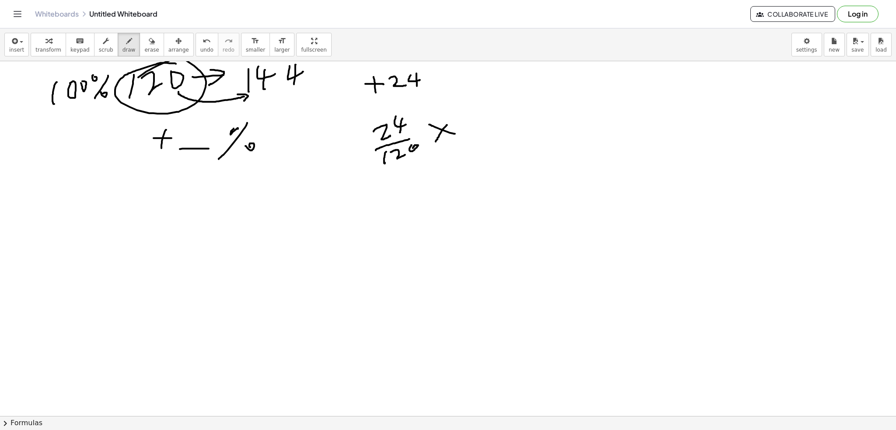
drag, startPoint x: 447, startPoint y: 125, endPoint x: 436, endPoint y: 141, distance: 20.1
drag, startPoint x: 457, startPoint y: 123, endPoint x: 464, endPoint y: 134, distance: 12.8
drag, startPoint x: 458, startPoint y: 121, endPoint x: 460, endPoint y: 140, distance: 18.5
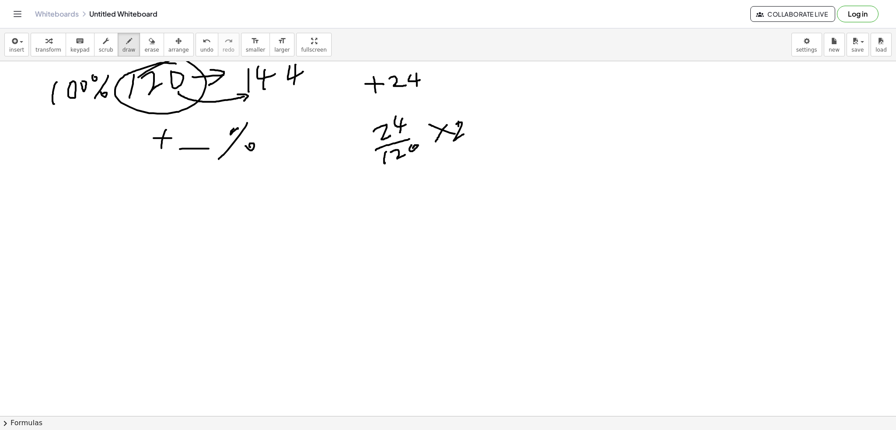
drag, startPoint x: 487, startPoint y: 129, endPoint x: 494, endPoint y: 120, distance: 11.2
drag, startPoint x: 521, startPoint y: 106, endPoint x: 508, endPoint y: 145, distance: 40.7
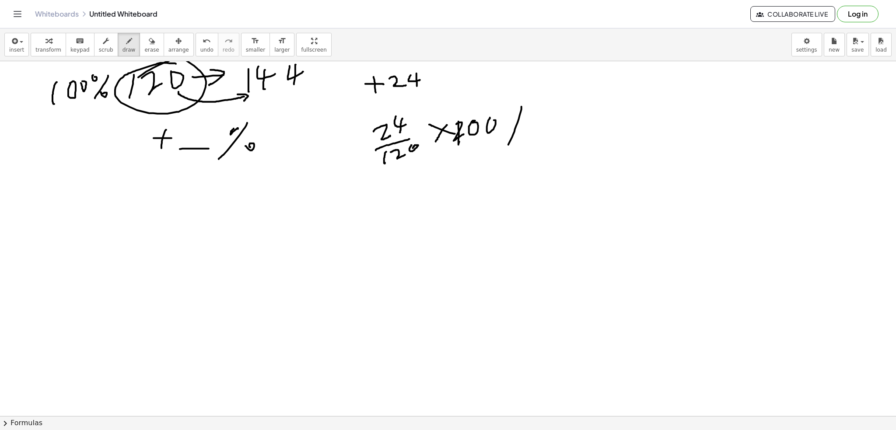
click at [20, 49] on span "insert" at bounding box center [16, 50] width 15 height 6
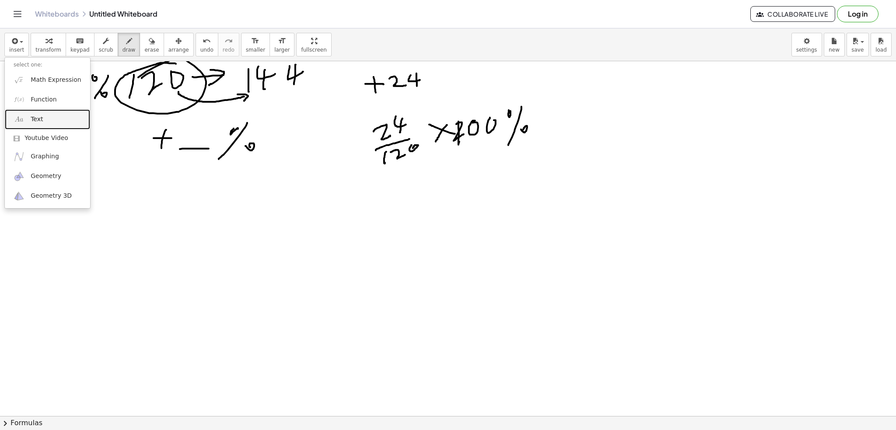
click at [60, 120] on link "Text" at bounding box center [47, 119] width 85 height 20
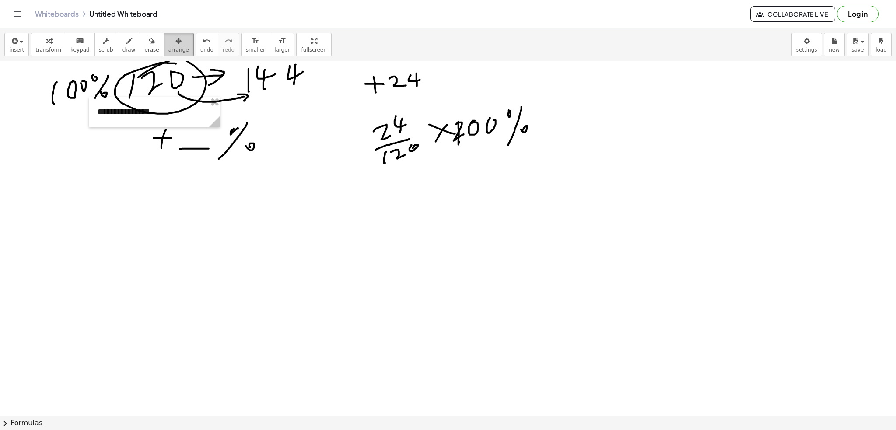
click at [168, 48] on span "arrange" at bounding box center [178, 50] width 21 height 6
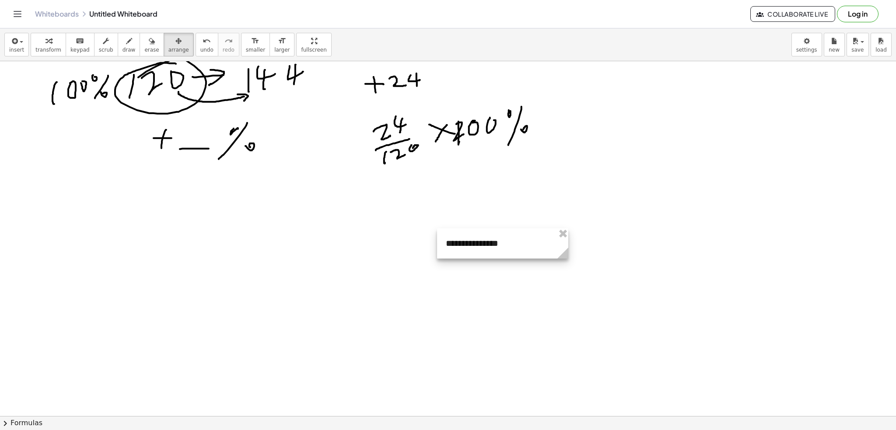
drag, startPoint x: 196, startPoint y: 123, endPoint x: 544, endPoint y: 255, distance: 372.2
click at [544, 255] on div at bounding box center [502, 243] width 131 height 30
click at [59, 42] on button "transform" at bounding box center [48, 45] width 35 height 24
click at [465, 244] on div "**********" at bounding box center [502, 243] width 131 height 30
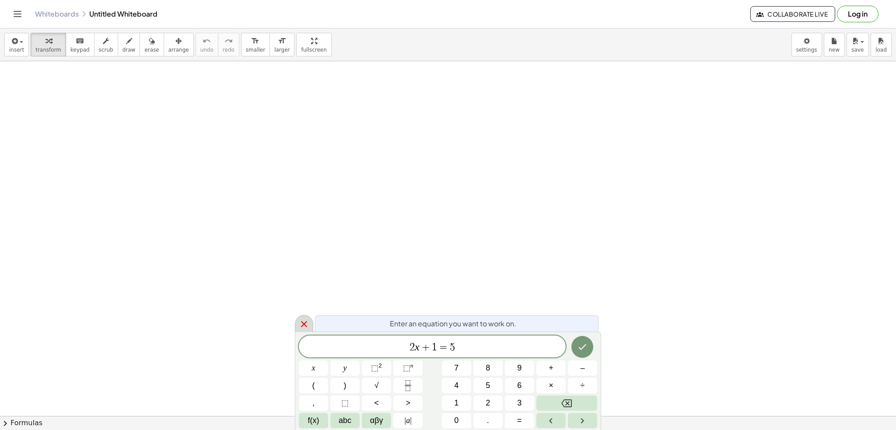
click at [304, 323] on icon at bounding box center [304, 324] width 10 height 10
